Goal: Feedback & Contribution: Submit feedback/report problem

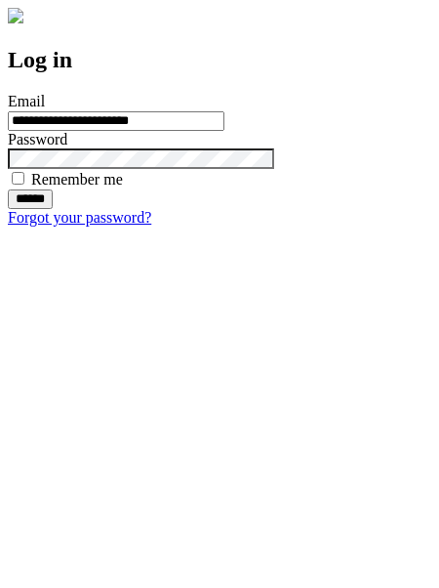
type input "**********"
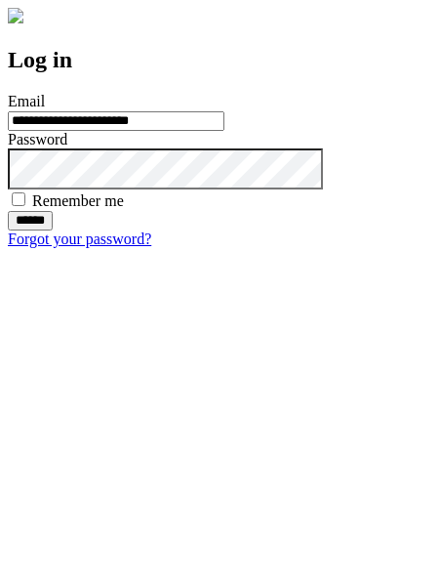
click at [53, 230] on input "******" at bounding box center [30, 221] width 45 height 20
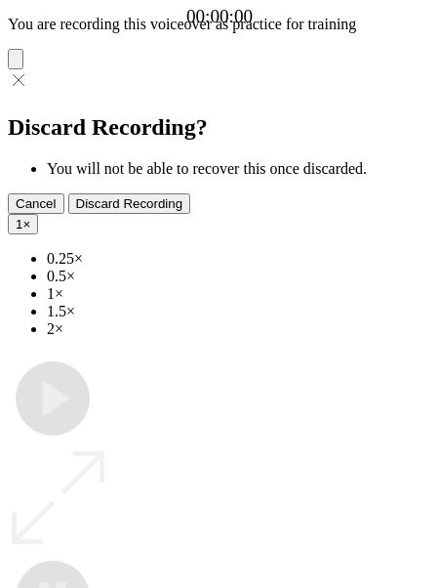
type input "**********"
